Goal: Information Seeking & Learning: Learn about a topic

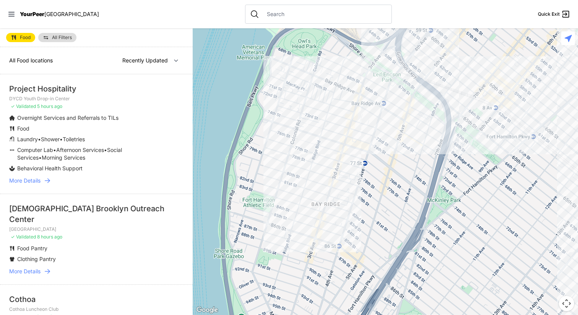
select select "nearby"
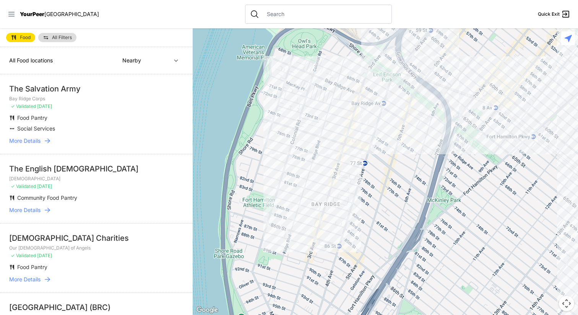
click at [14, 11] on icon at bounding box center [12, 14] width 8 height 8
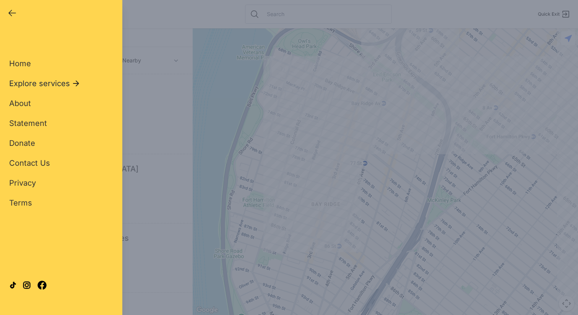
click at [39, 84] on span "Explore services" at bounding box center [39, 83] width 61 height 11
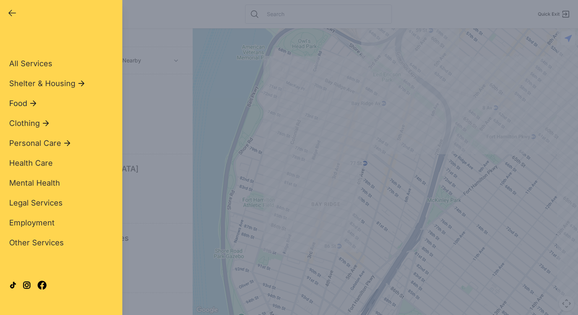
click at [20, 103] on span "Food" at bounding box center [18, 103] width 18 height 11
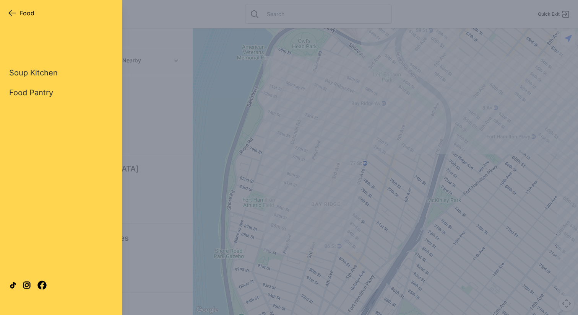
click at [29, 73] on link "Soup Kitchen" at bounding box center [33, 72] width 49 height 11
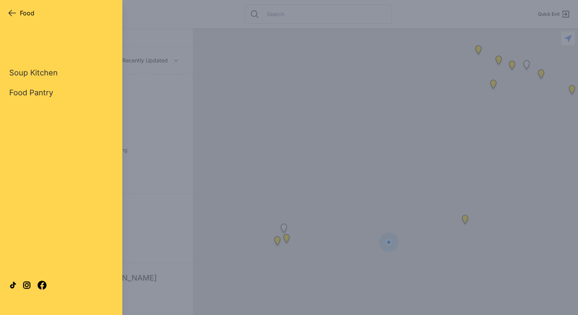
select select "nearby"
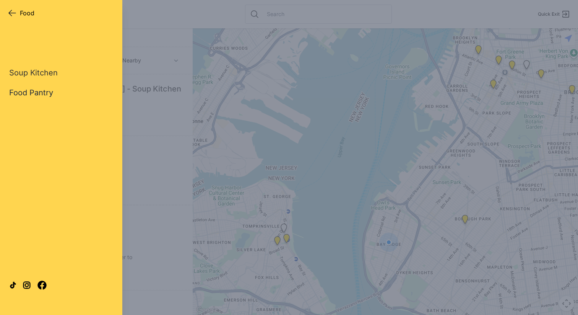
click at [29, 94] on link "Food Pantry" at bounding box center [31, 92] width 44 height 11
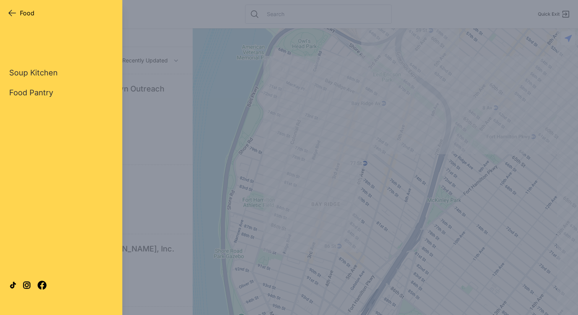
select select "nearby"
click at [170, 192] on div "Close panel Food Food Quick Exit Single Adult Families Soup Kitchen Food Pantry…" at bounding box center [289, 157] width 578 height 315
click at [11, 14] on icon "button" at bounding box center [12, 12] width 9 height 9
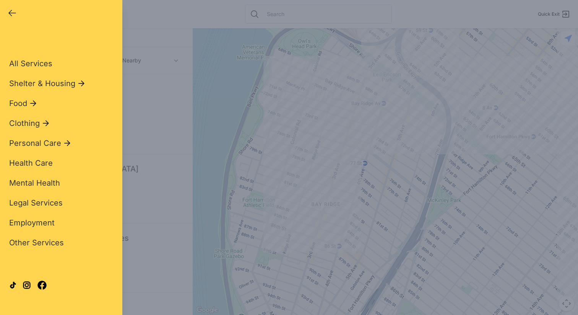
click at [13, 10] on icon "button" at bounding box center [12, 12] width 9 height 9
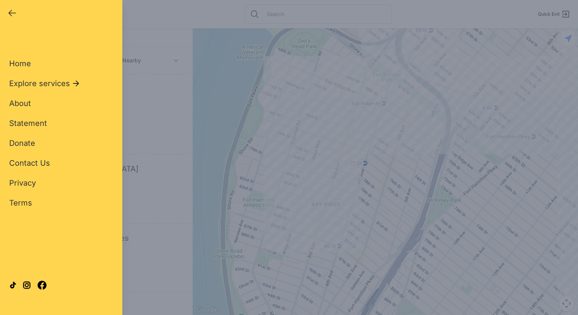
click at [139, 15] on div "Close panel YourPeer [GEOGRAPHIC_DATA] Quick Exit Single Adult Families Soup Ki…" at bounding box center [289, 157] width 578 height 315
click at [137, 15] on div "Close panel YourPeer [GEOGRAPHIC_DATA] Quick Exit Single Adult Families Soup Ki…" at bounding box center [289, 157] width 578 height 315
click at [119, 11] on div "Close panel YourPeer [GEOGRAPHIC_DATA] Quick Exit" at bounding box center [61, 12] width 122 height 24
click at [7, 8] on div "Close panel YourPeer [GEOGRAPHIC_DATA] Quick Exit" at bounding box center [61, 12] width 122 height 24
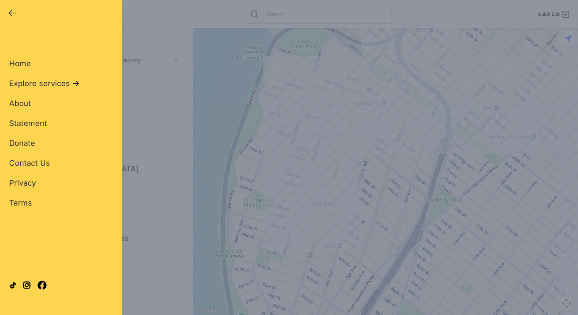
click at [9, 12] on icon "button" at bounding box center [12, 13] width 7 height 6
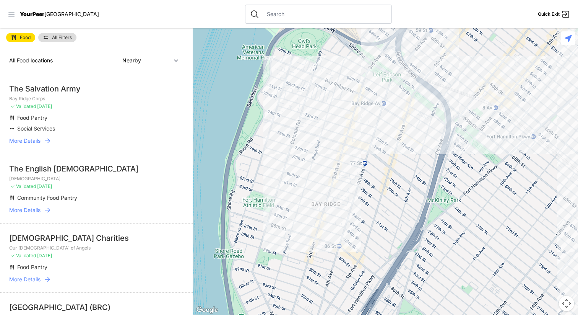
click at [11, 13] on icon at bounding box center [12, 14] width 8 height 8
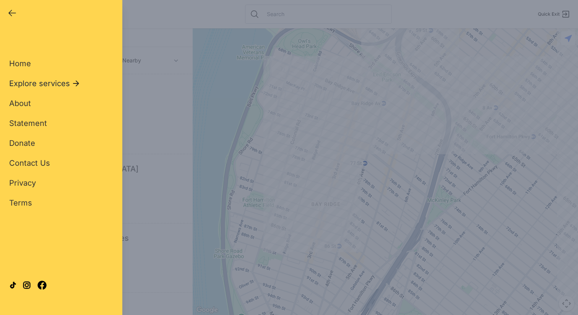
click at [44, 85] on span "Explore services" at bounding box center [39, 83] width 61 height 11
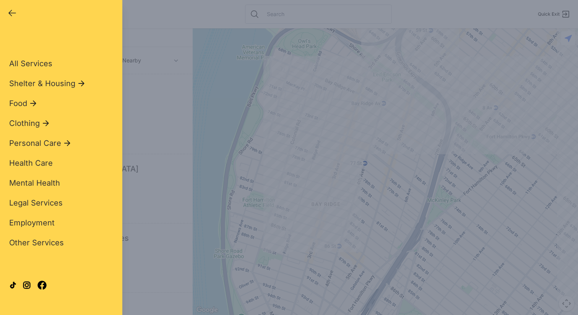
click at [105, 14] on div "Close panel" at bounding box center [61, 13] width 107 height 11
click at [15, 10] on icon "button" at bounding box center [12, 12] width 9 height 9
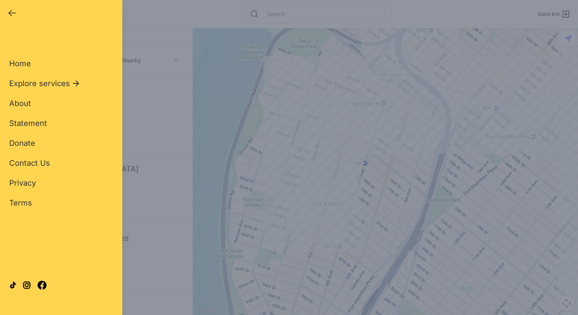
click at [15, 10] on icon "button" at bounding box center [12, 12] width 9 height 9
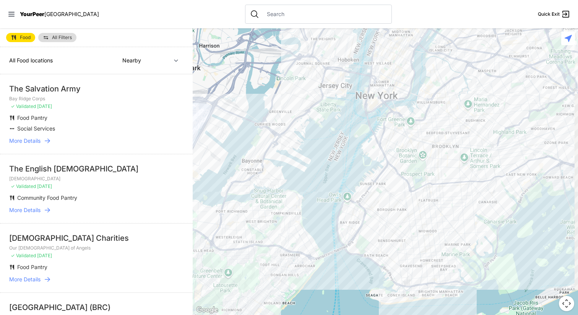
drag, startPoint x: 394, startPoint y: 195, endPoint x: 358, endPoint y: 221, distance: 45.4
click at [358, 221] on div at bounding box center [386, 171] width 386 height 287
